Goal: Task Accomplishment & Management: Use online tool/utility

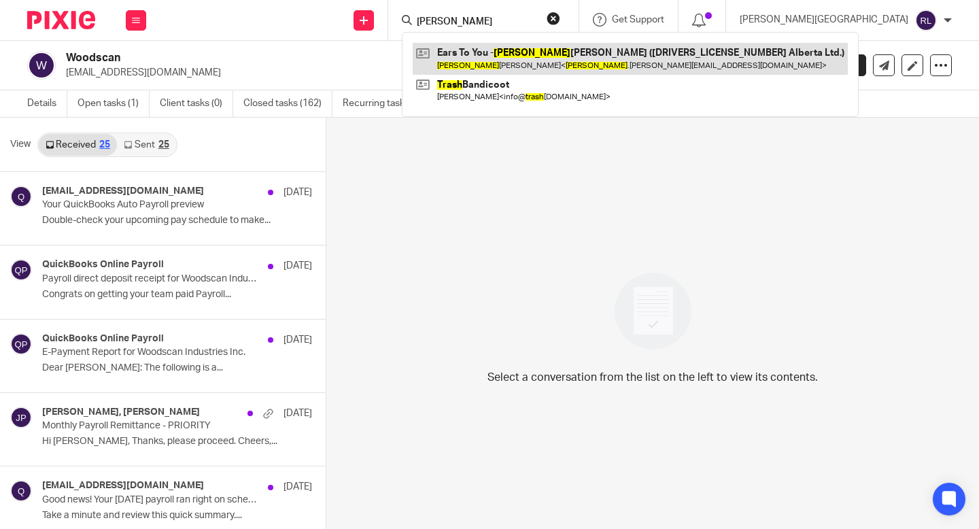
type input "[PERSON_NAME]"
click at [564, 48] on link at bounding box center [630, 58] width 435 height 31
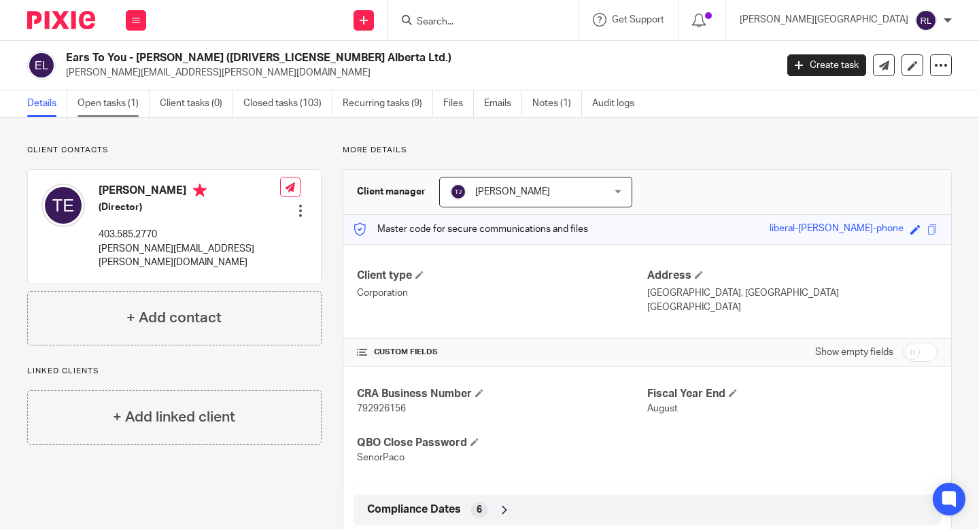
click at [128, 97] on link "Open tasks (1)" at bounding box center [113, 103] width 72 height 27
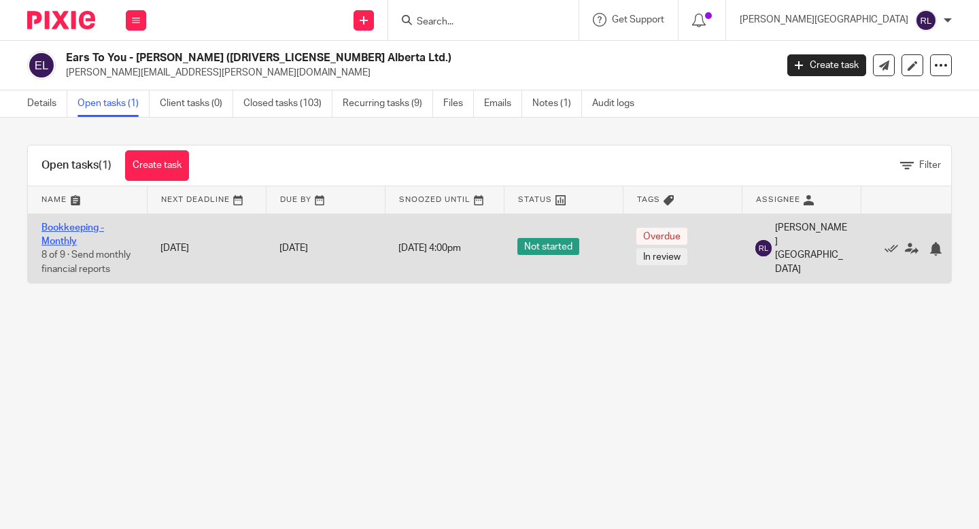
click at [86, 225] on link "Bookkeeping - Monthly" at bounding box center [72, 234] width 63 height 23
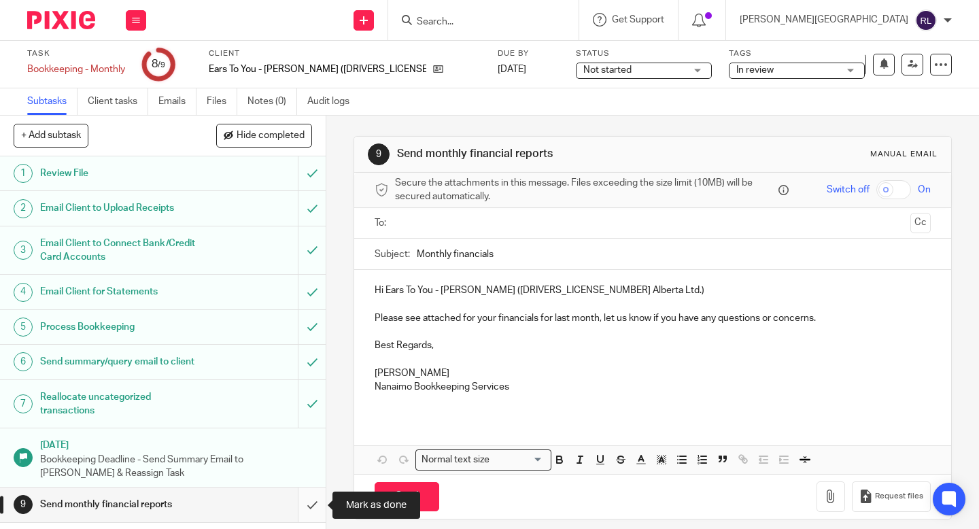
click at [308, 499] on input "submit" at bounding box center [163, 504] width 326 height 34
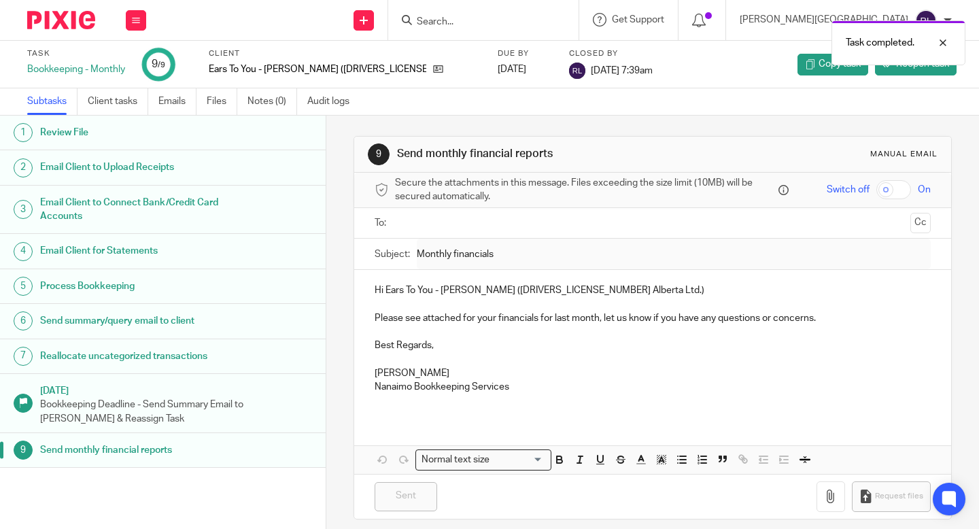
click at [76, 24] on img at bounding box center [61, 20] width 68 height 18
